Goal: Task Accomplishment & Management: Use online tool/utility

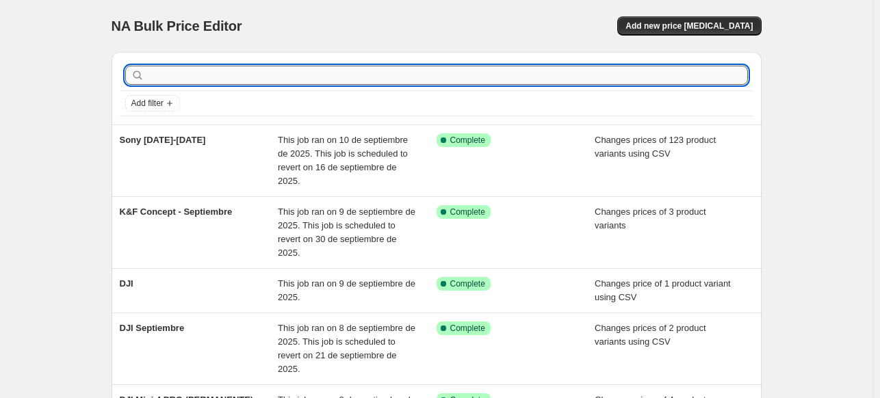
click at [689, 79] on input "text" at bounding box center [447, 75] width 601 height 19
type input "canon"
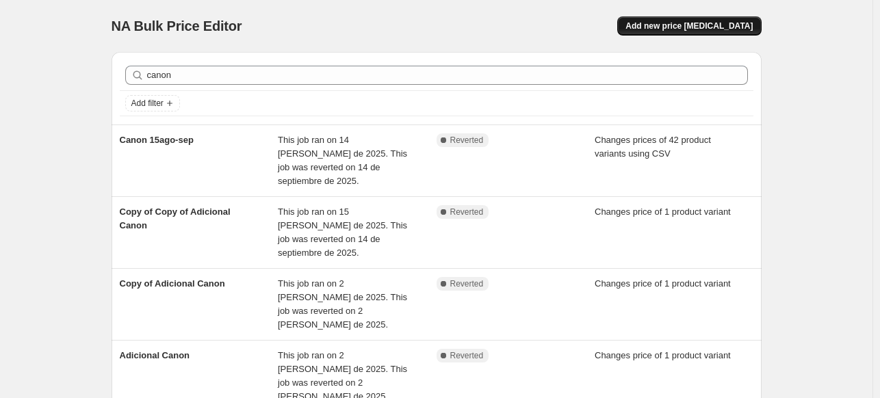
click at [678, 27] on span "Add new price [MEDICAL_DATA]" at bounding box center [689, 26] width 127 height 11
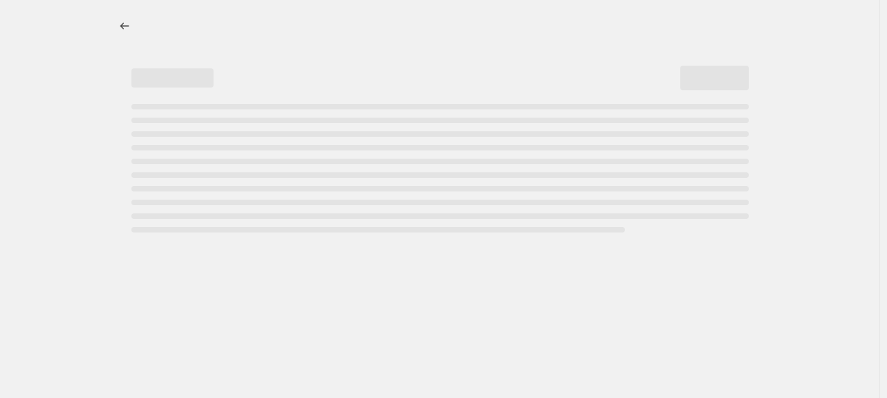
select select "percentage"
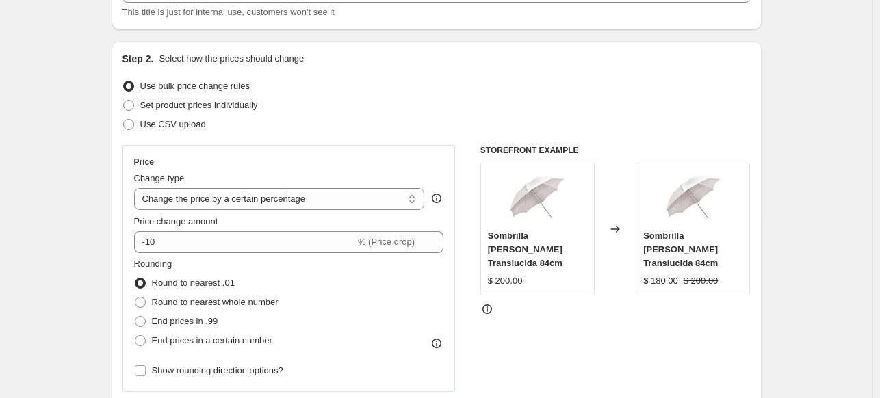
scroll to position [108, 0]
click at [205, 331] on label "End prices in a certain number" at bounding box center [203, 339] width 138 height 19
click at [136, 334] on input "End prices in a certain number" at bounding box center [135, 334] width 1 height 1
radio input "true"
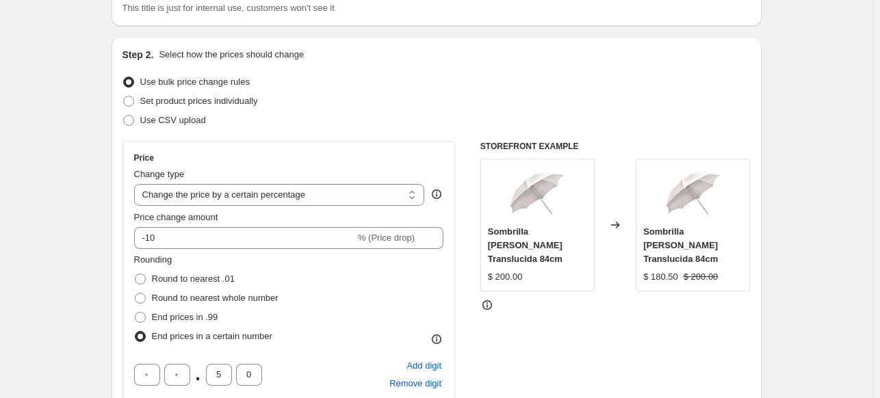
scroll to position [114, 0]
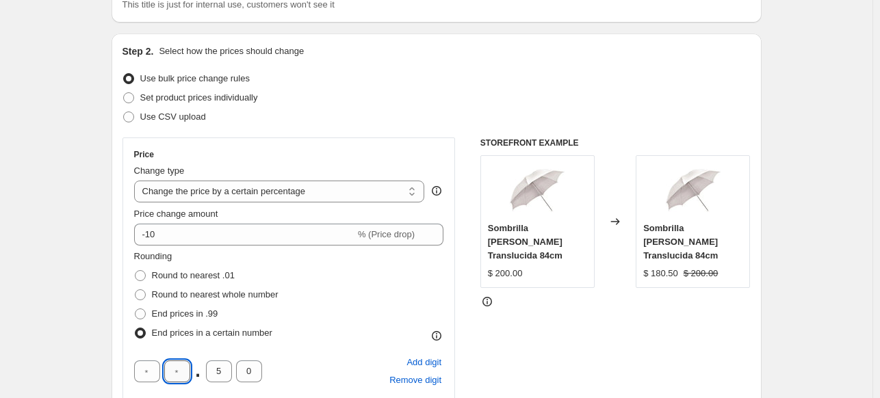
click at [178, 373] on input "text" at bounding box center [177, 372] width 26 height 22
click at [151, 372] on input "text" at bounding box center [147, 372] width 26 height 22
click at [178, 295] on span "Round to nearest whole number" at bounding box center [215, 294] width 127 height 10
click at [136, 290] on input "Round to nearest whole number" at bounding box center [135, 289] width 1 height 1
radio input "true"
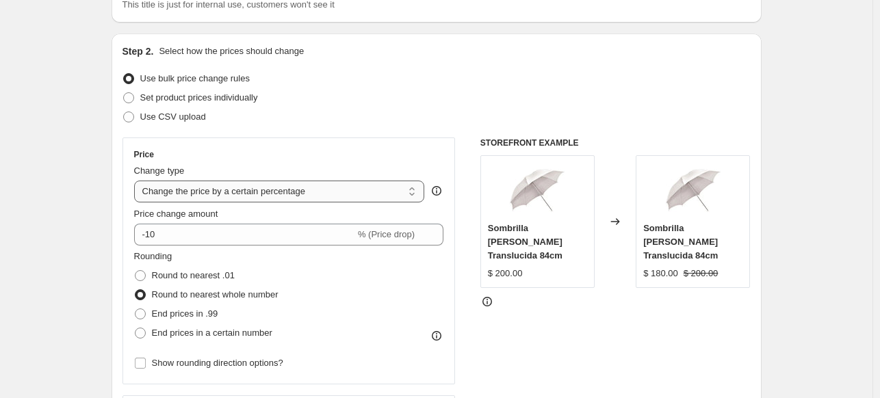
click at [189, 188] on select "Change the price to a certain amount Change the price by a certain amount Chang…" at bounding box center [279, 192] width 291 height 22
click at [181, 114] on span "Use CSV upload" at bounding box center [173, 117] width 66 height 10
click at [124, 112] on input "Use CSV upload" at bounding box center [123, 112] width 1 height 1
radio input "true"
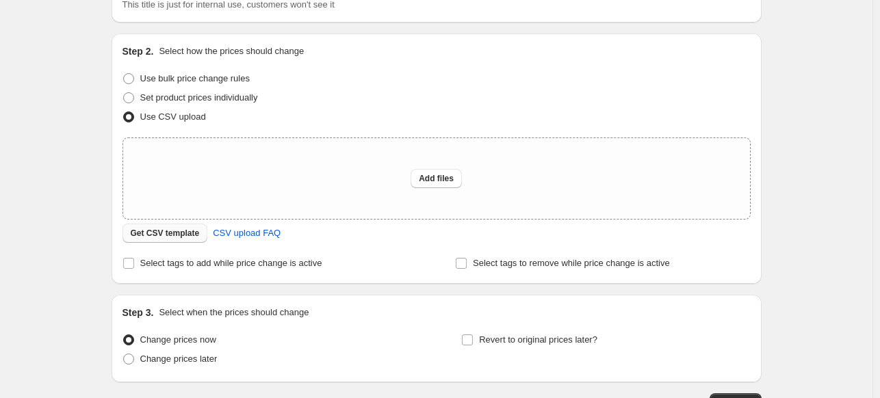
click at [172, 242] on button "Get CSV template" at bounding box center [166, 233] width 86 height 19
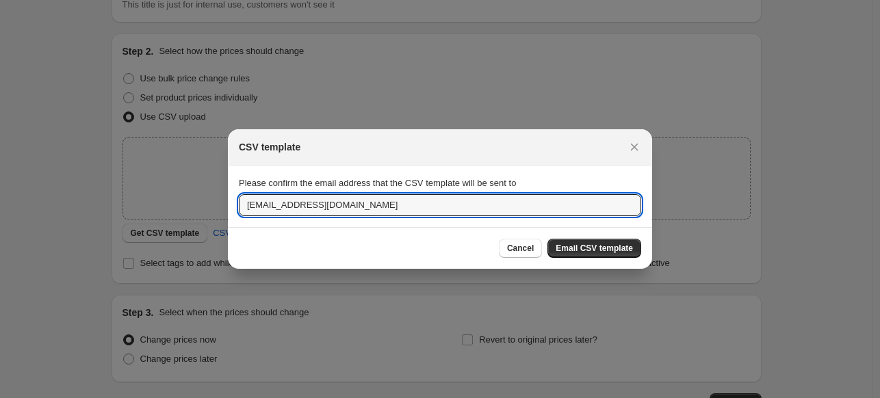
drag, startPoint x: 268, startPoint y: 205, endPoint x: 158, endPoint y: 240, distance: 115.6
type input "[EMAIL_ADDRESS][DOMAIN_NAME]"
click at [572, 252] on span "Email CSV template" at bounding box center [594, 248] width 77 height 11
